Goal: Task Accomplishment & Management: Use online tool/utility

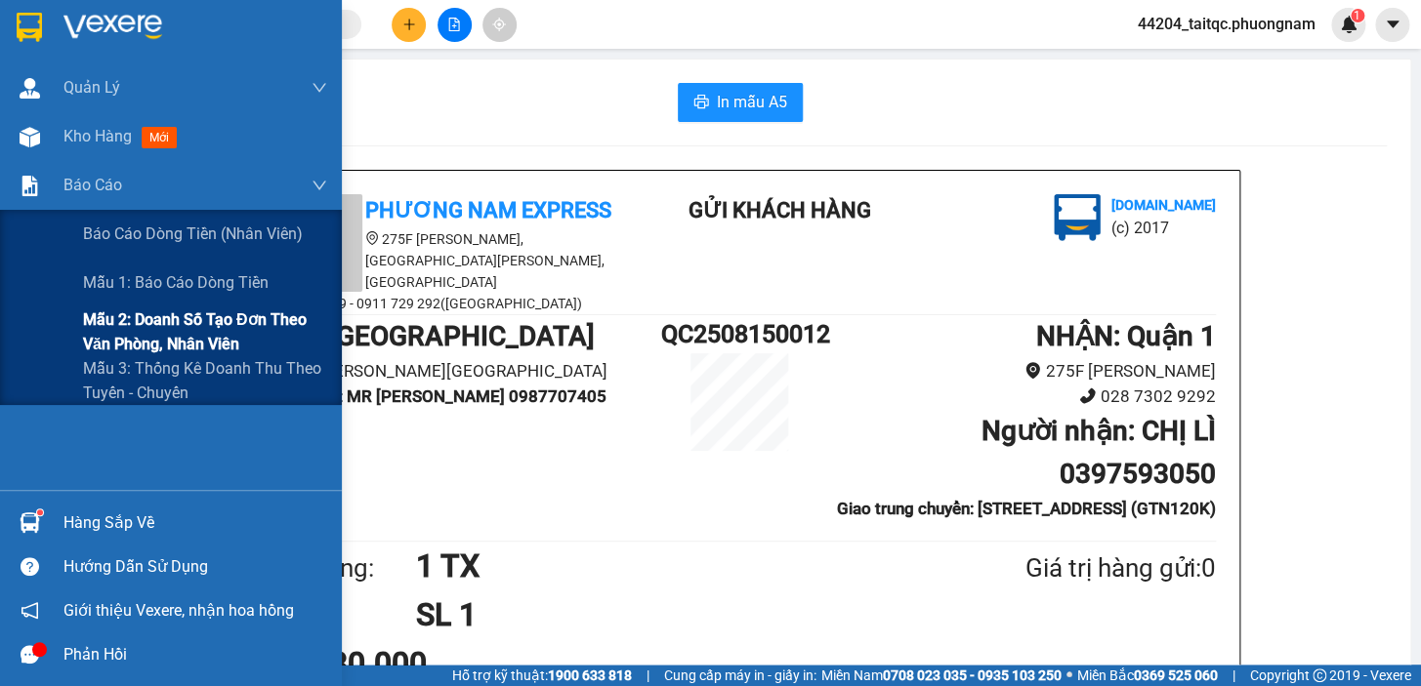
click at [137, 319] on span "Mẫu 2: Doanh số tạo đơn theo Văn phòng, nhân viên" at bounding box center [205, 332] width 244 height 49
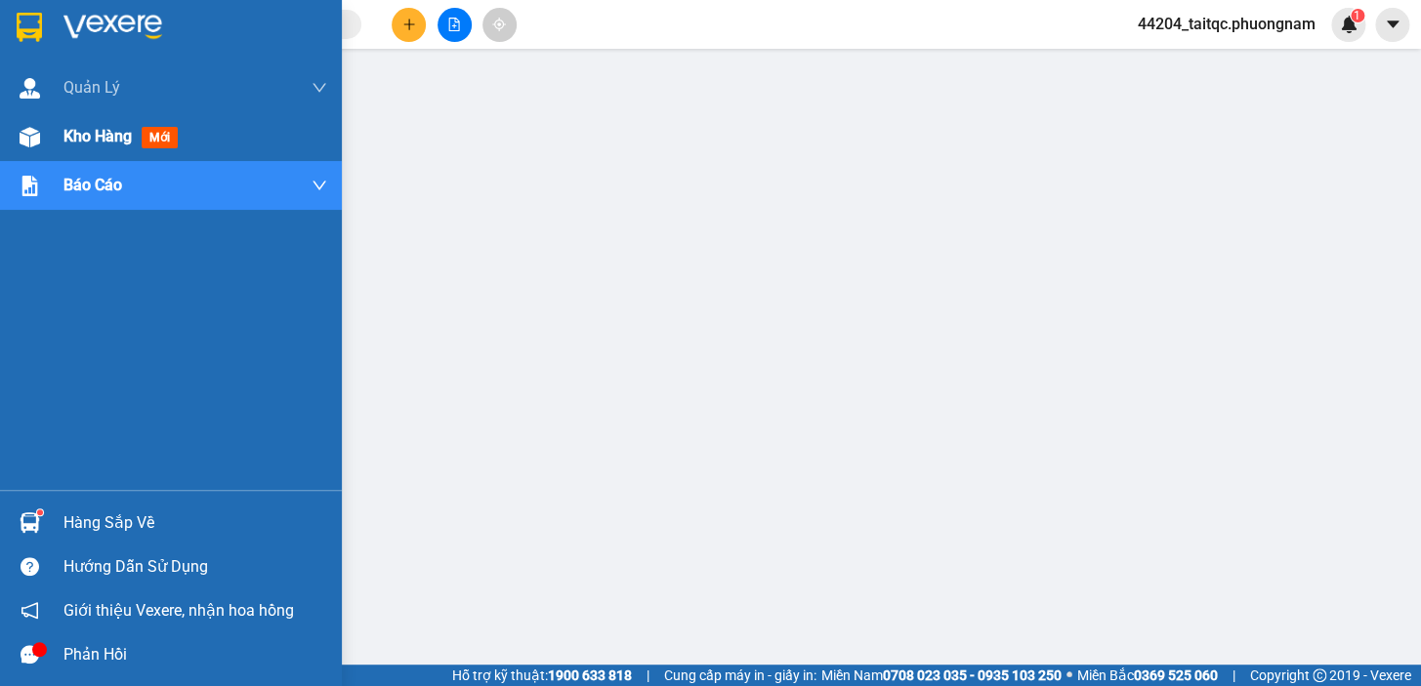
click at [65, 144] on span "Kho hàng" at bounding box center [97, 136] width 68 height 19
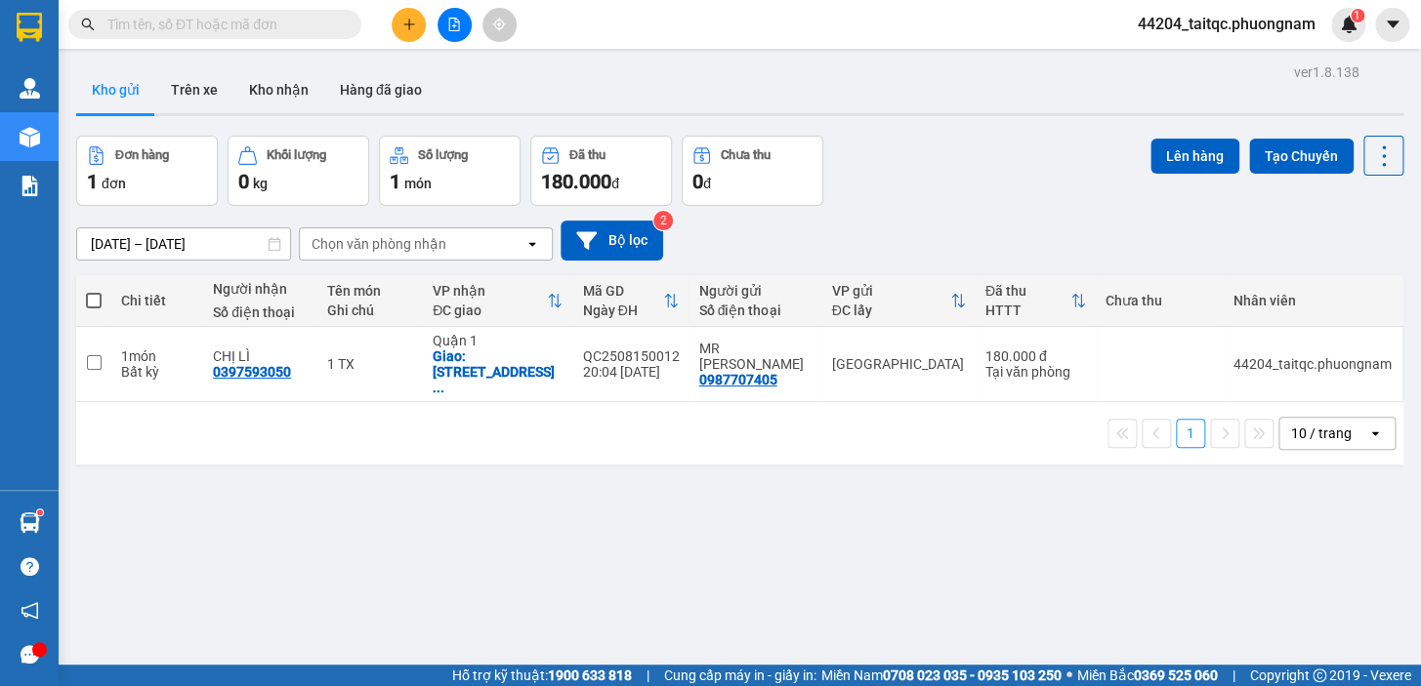
click at [98, 299] on span at bounding box center [94, 301] width 16 height 16
click at [94, 291] on input "checkbox" at bounding box center [94, 291] width 0 height 0
checkbox input "true"
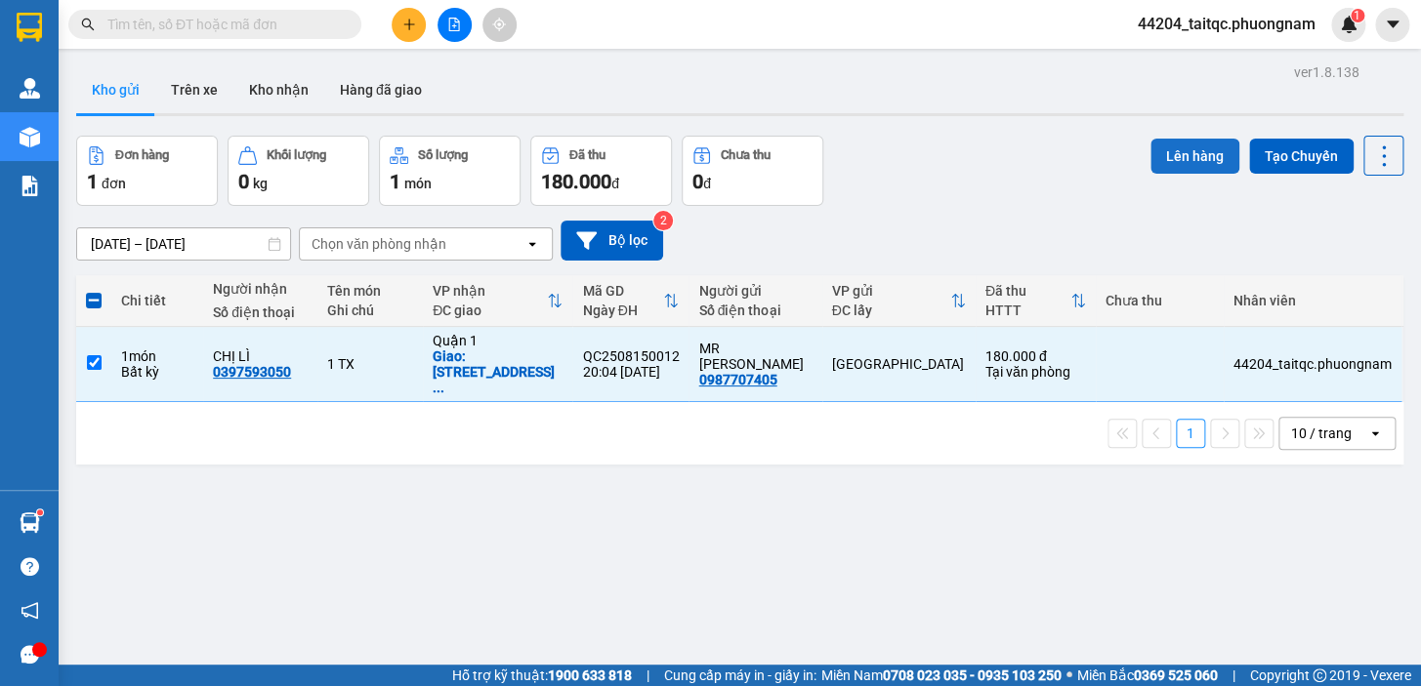
click at [1162, 156] on button "Lên hàng" at bounding box center [1194, 156] width 89 height 35
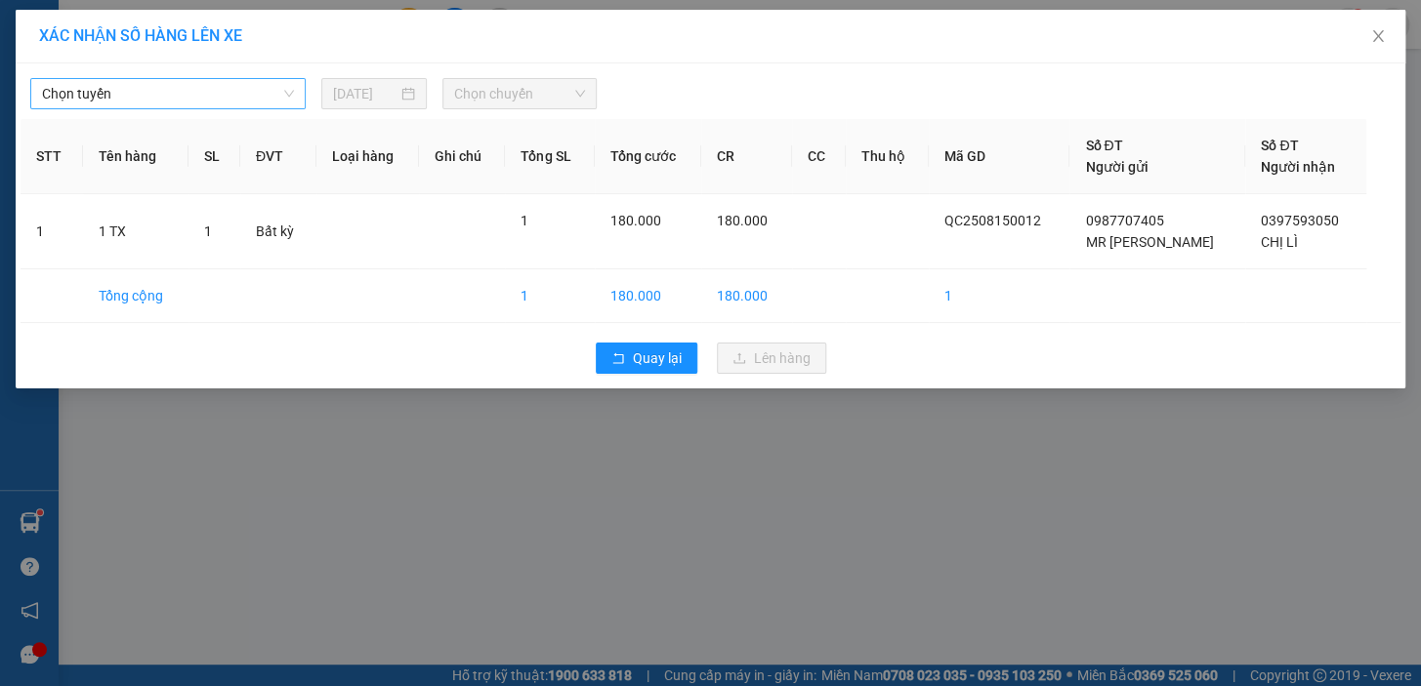
click at [166, 97] on span "Chọn tuyến" at bounding box center [168, 93] width 252 height 29
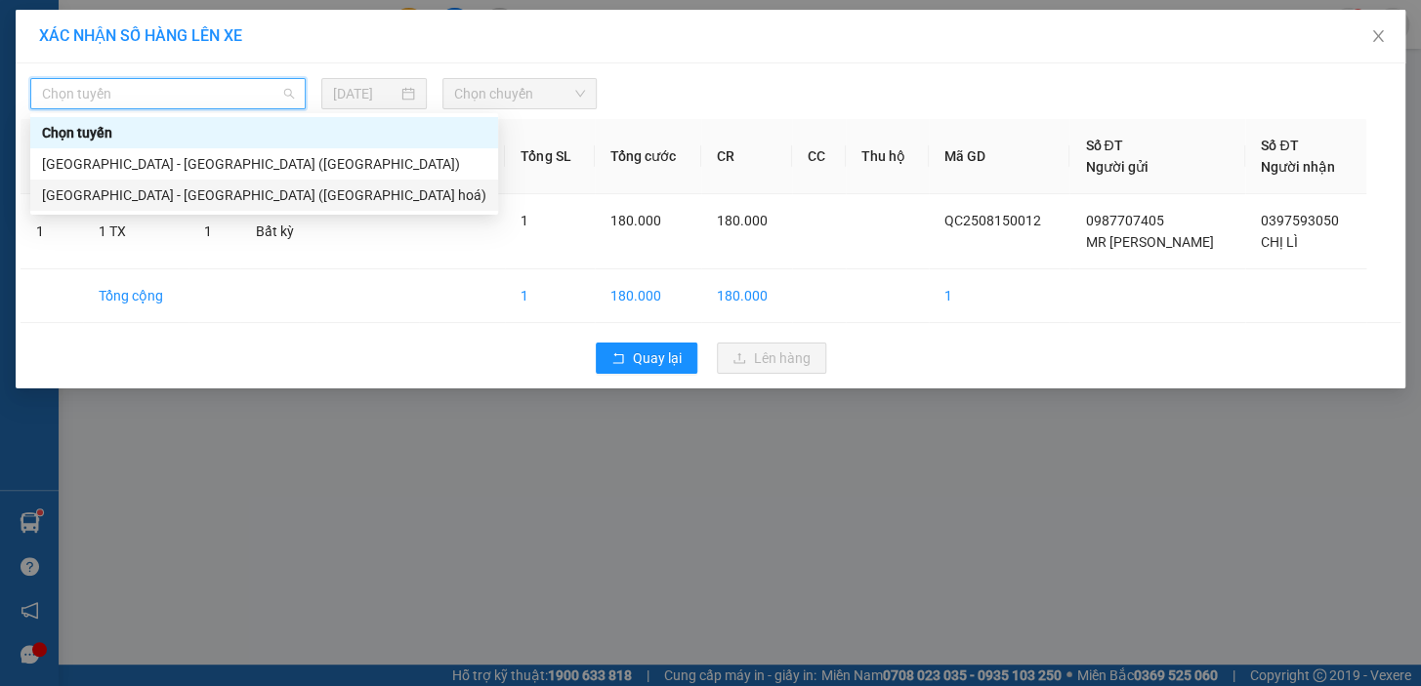
click at [182, 195] on div "[GEOGRAPHIC_DATA] - [GEOGRAPHIC_DATA] ([GEOGRAPHIC_DATA] hoá)" at bounding box center [264, 195] width 444 height 21
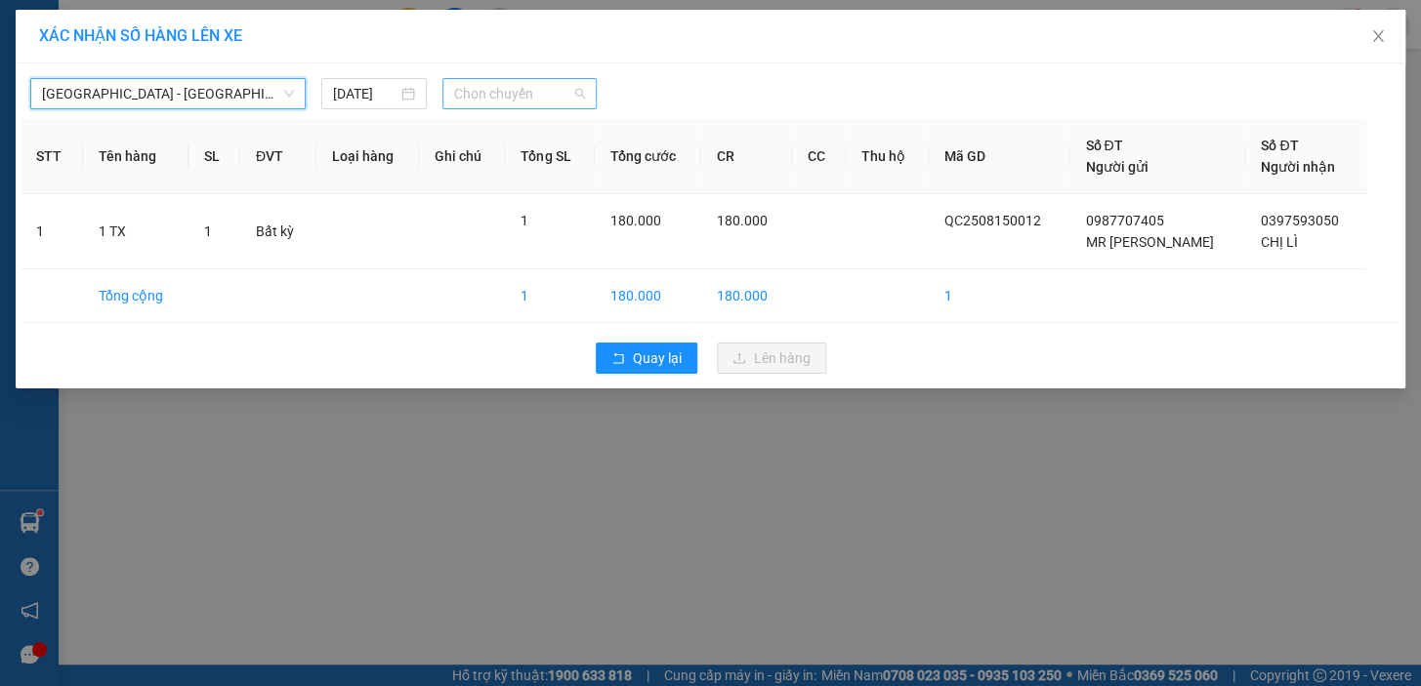
click at [515, 79] on span "Chọn chuyến" at bounding box center [519, 93] width 131 height 29
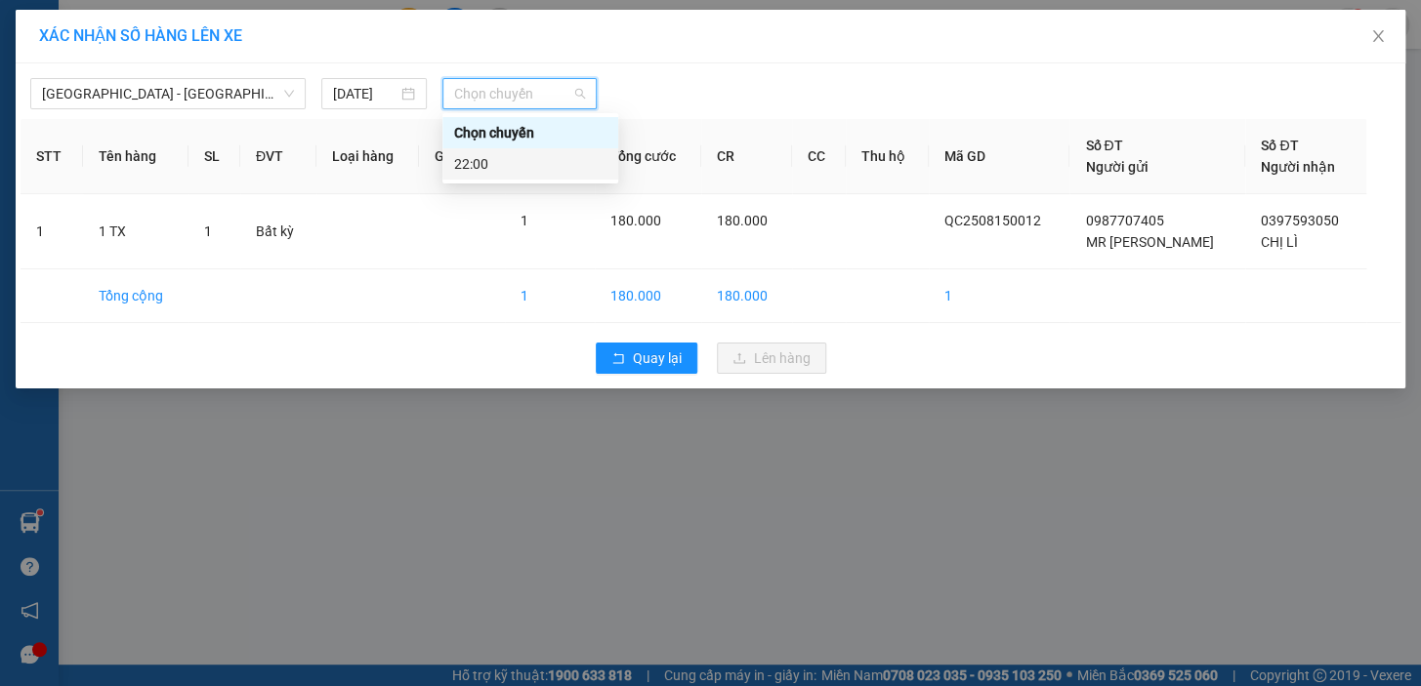
click at [506, 162] on div "22:00" at bounding box center [530, 163] width 152 height 21
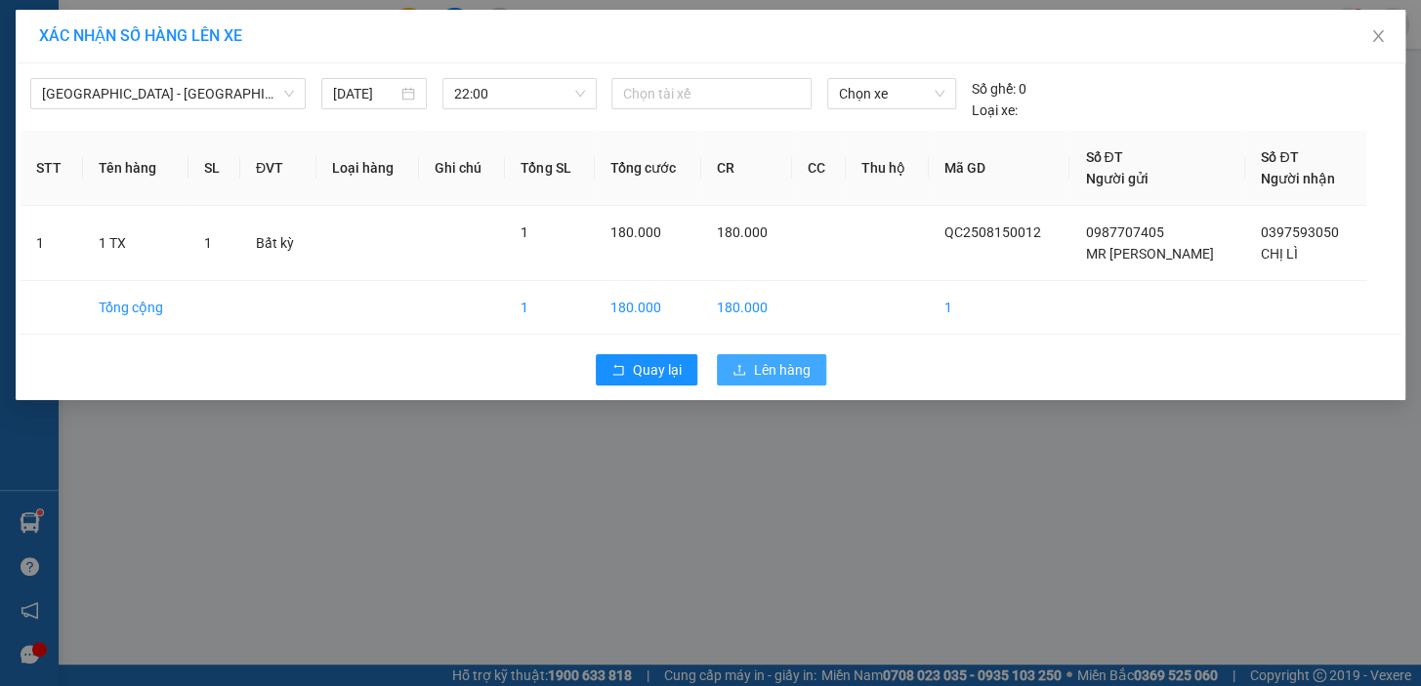
click at [777, 365] on span "Lên hàng" at bounding box center [782, 369] width 57 height 21
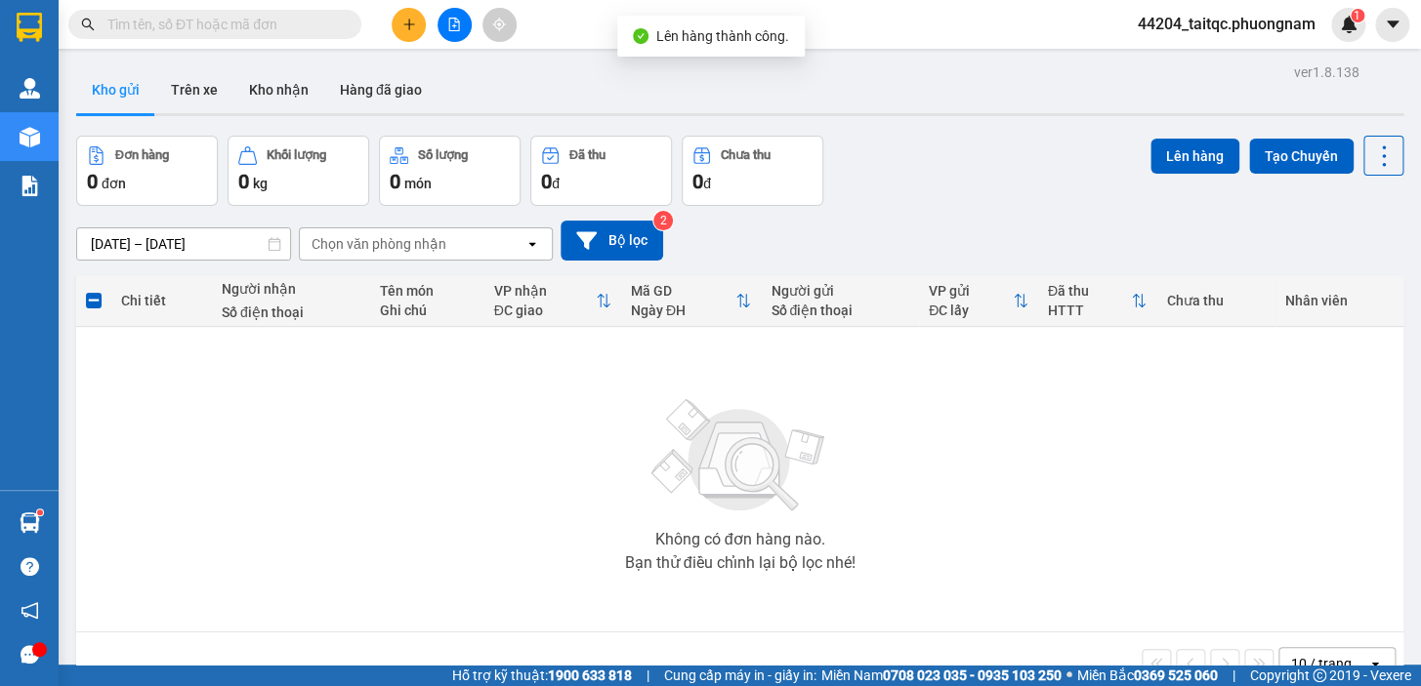
click at [134, 329] on td "Không có đơn hàng nào. Bạn thử điều chỉnh lại bộ lọc nhé!" at bounding box center [739, 480] width 1327 height 306
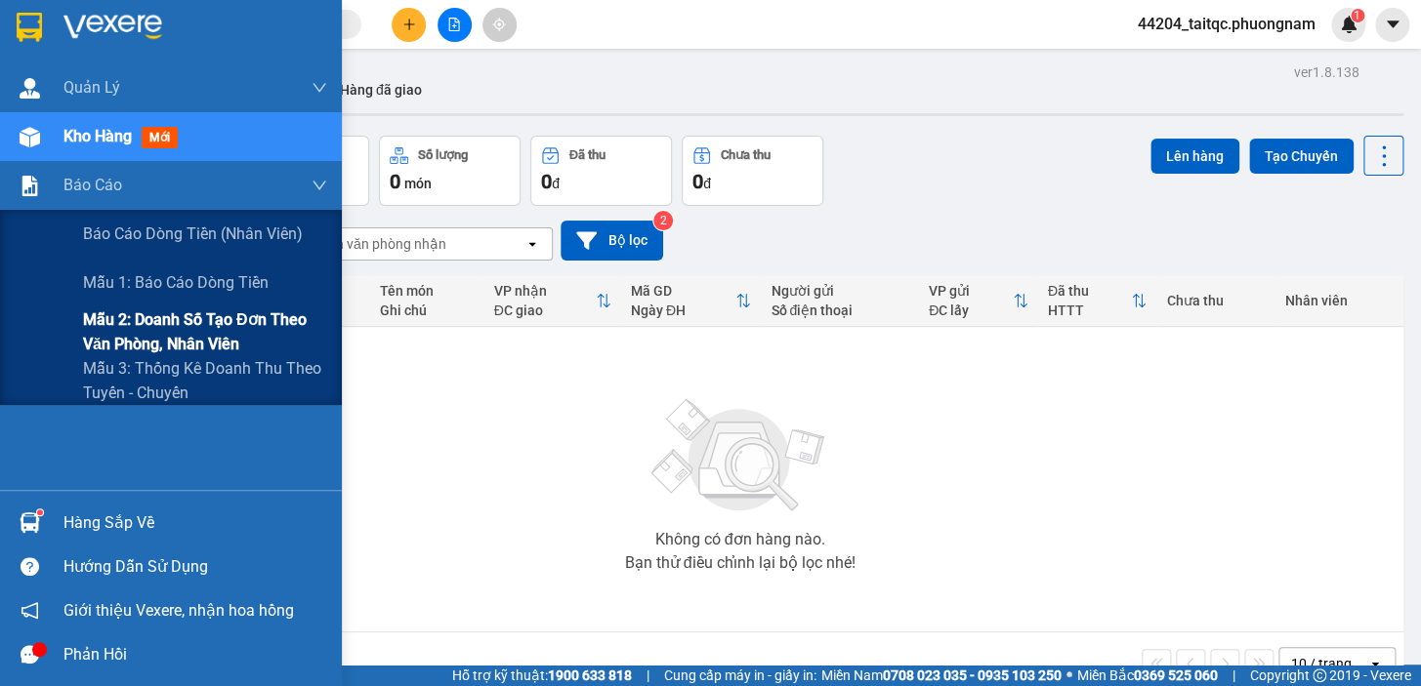
click at [153, 330] on span "Mẫu 2: Doanh số tạo đơn theo Văn phòng, nhân viên" at bounding box center [205, 332] width 244 height 49
